Goal: Task Accomplishment & Management: Complete application form

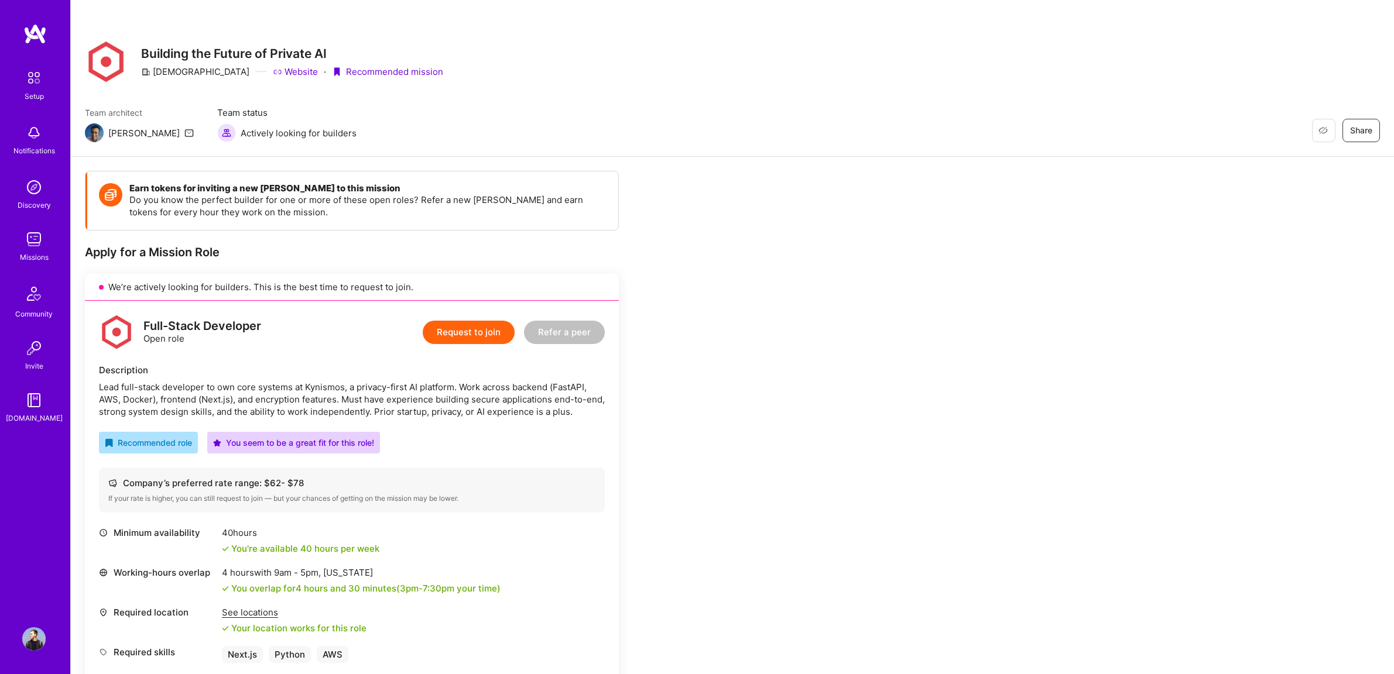
scroll to position [118, 0]
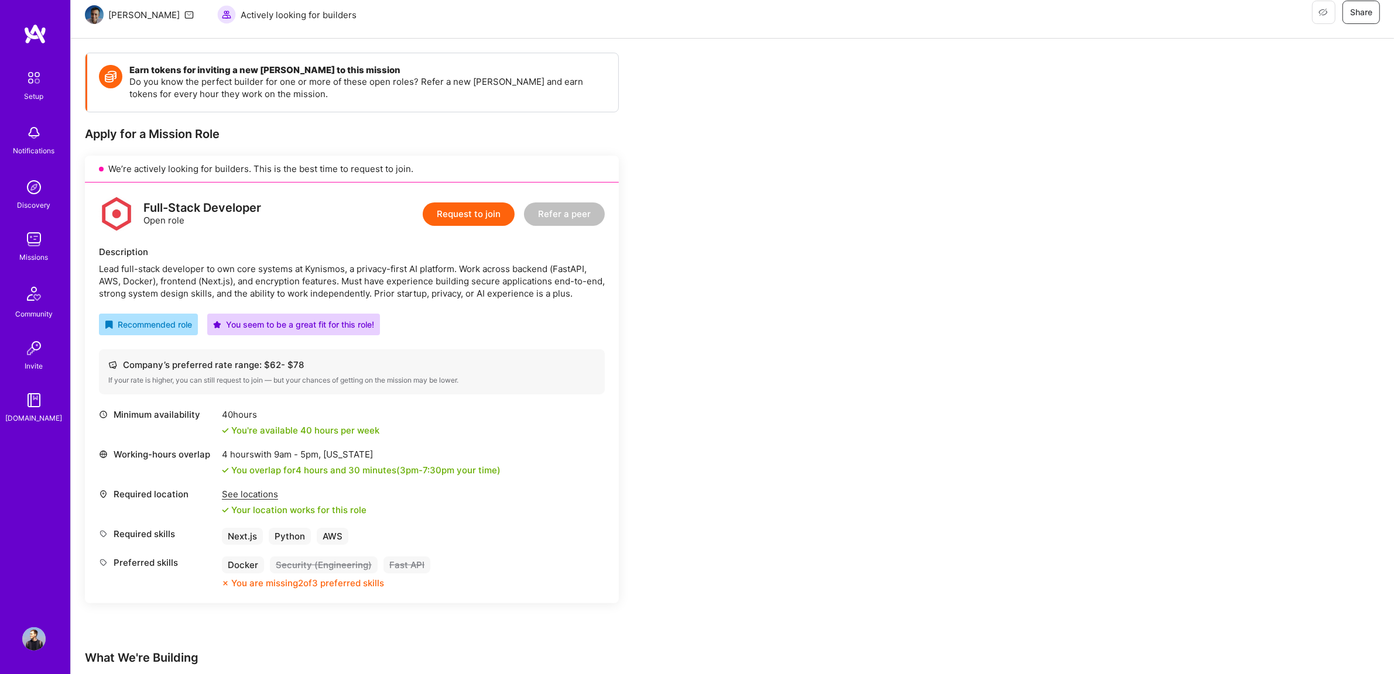
click at [469, 224] on button "Request to join" at bounding box center [469, 214] width 92 height 23
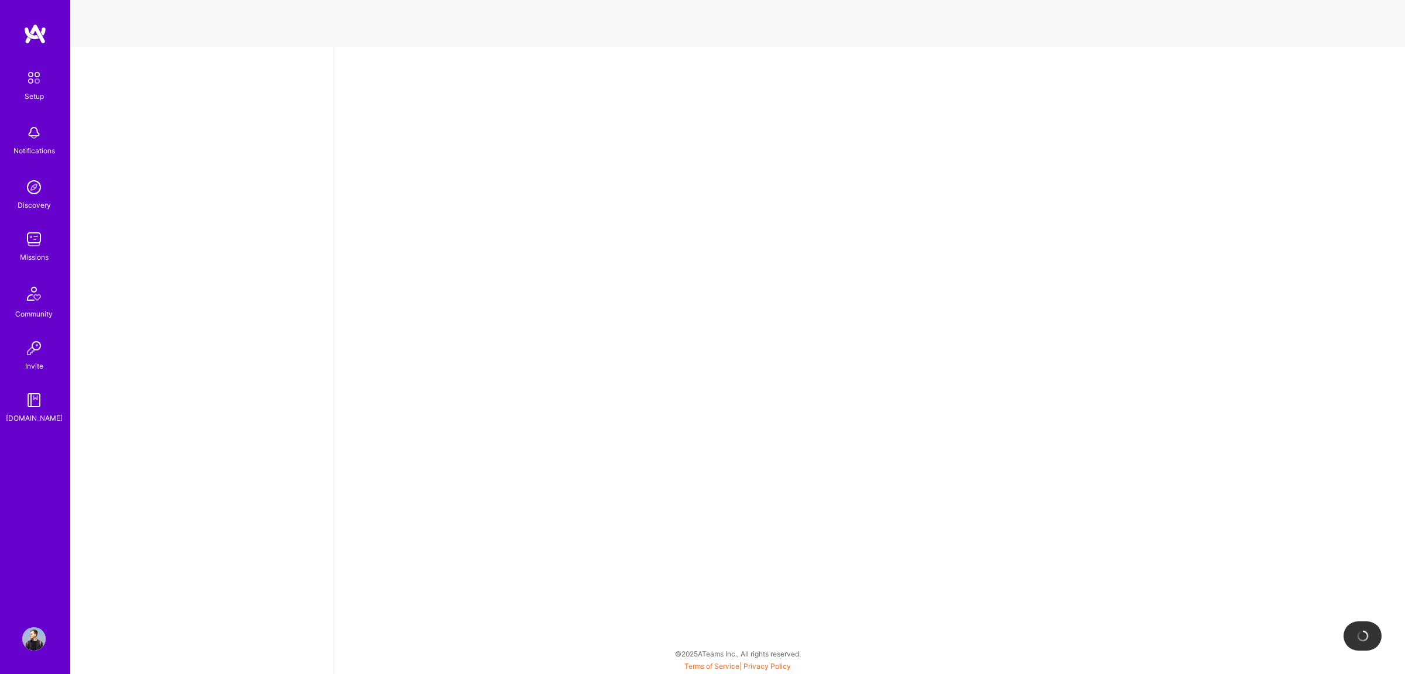
select select "DE"
